Goal: Transaction & Acquisition: Purchase product/service

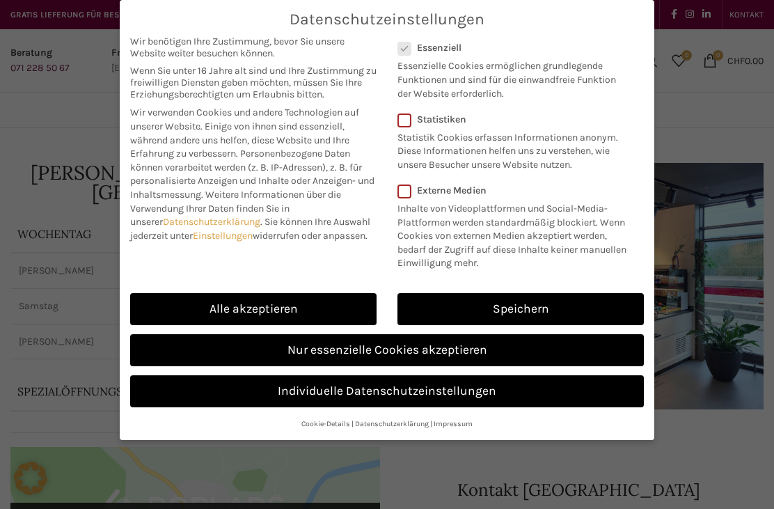
click at [424, 347] on link "Nur essenzielle Cookies akzeptieren" at bounding box center [387, 350] width 514 height 32
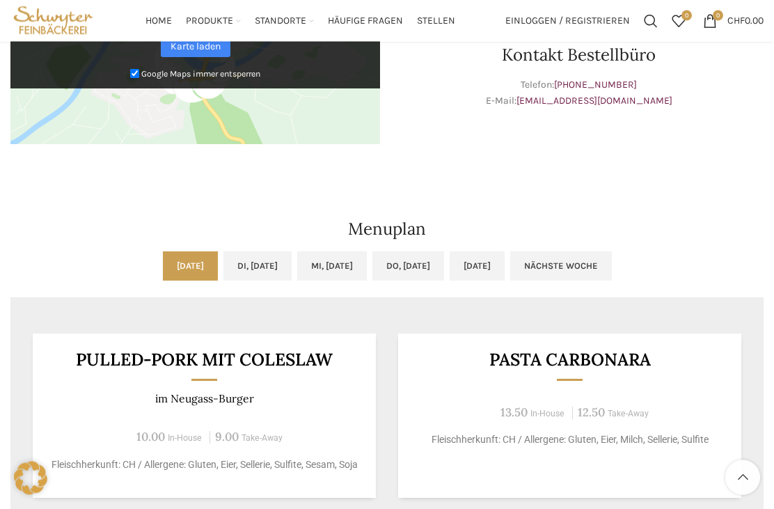
scroll to position [505, 0]
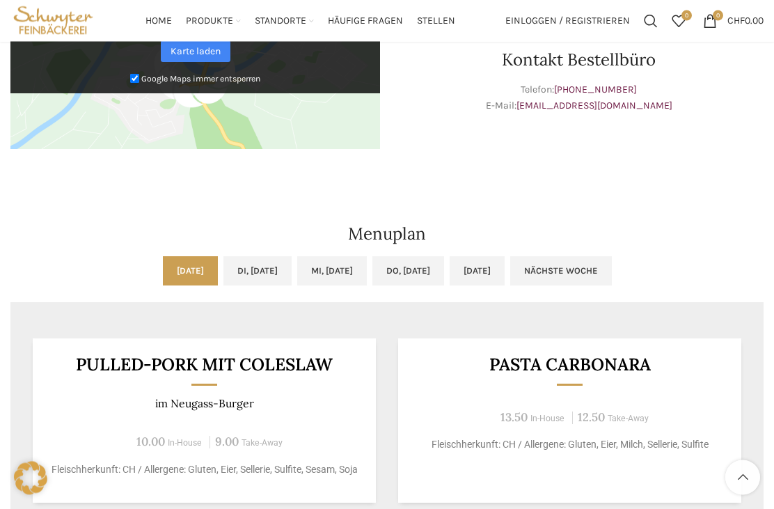
click at [505, 257] on link "[DATE]" at bounding box center [477, 271] width 55 height 29
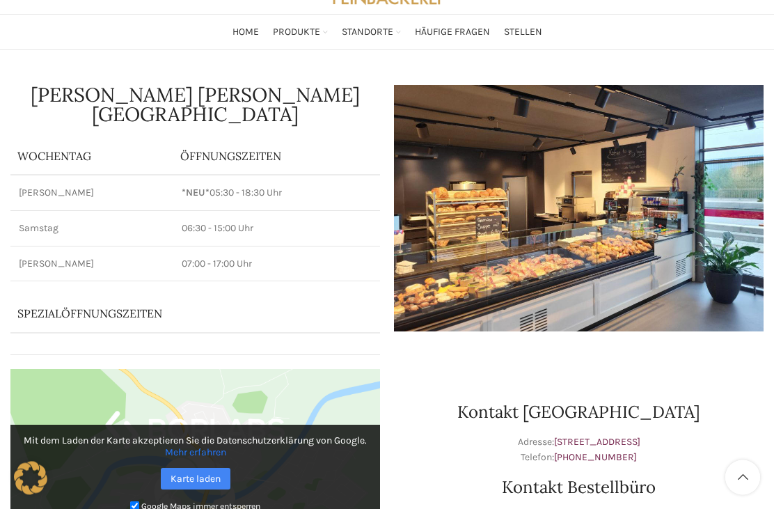
scroll to position [0, 0]
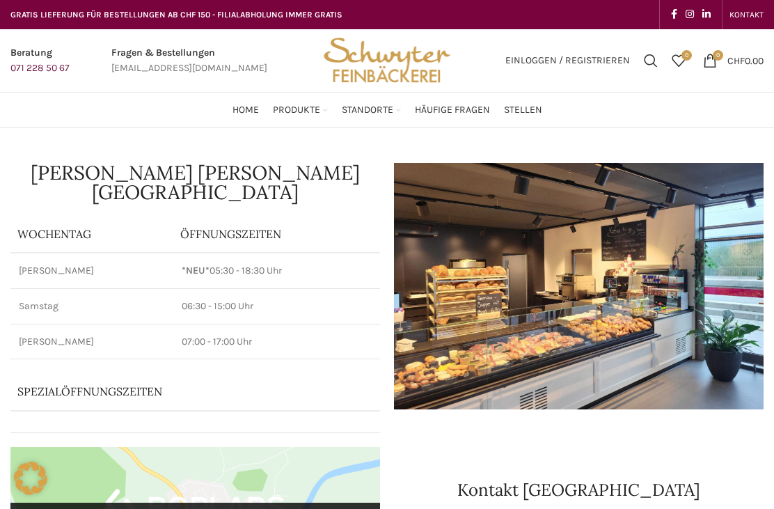
click at [461, 109] on span "Häufige Fragen" at bounding box center [452, 110] width 75 height 13
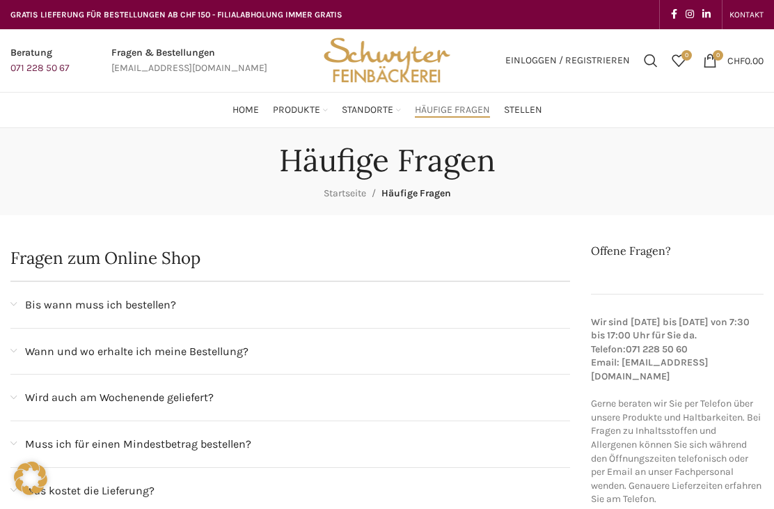
click at [272, 270] on link "Sandwiches" at bounding box center [285, 282] width 116 height 24
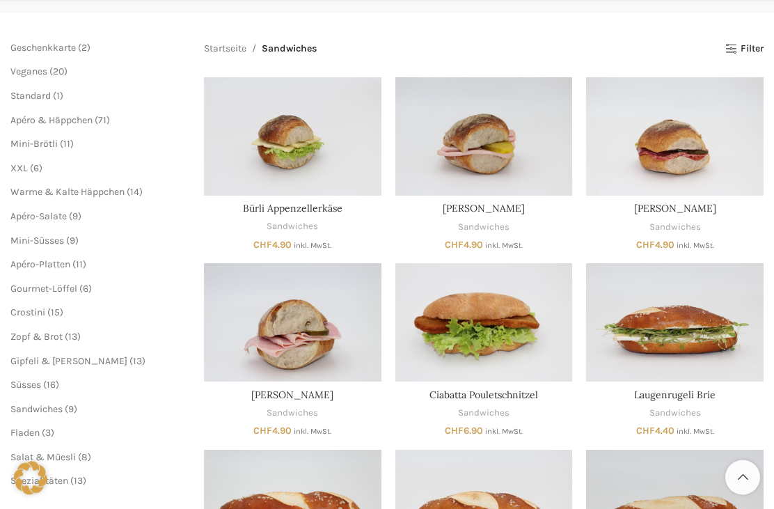
scroll to position [180, 0]
click at [65, 453] on span "Salat & Müesli" at bounding box center [42, 457] width 65 height 12
